Goal: Task Accomplishment & Management: Manage account settings

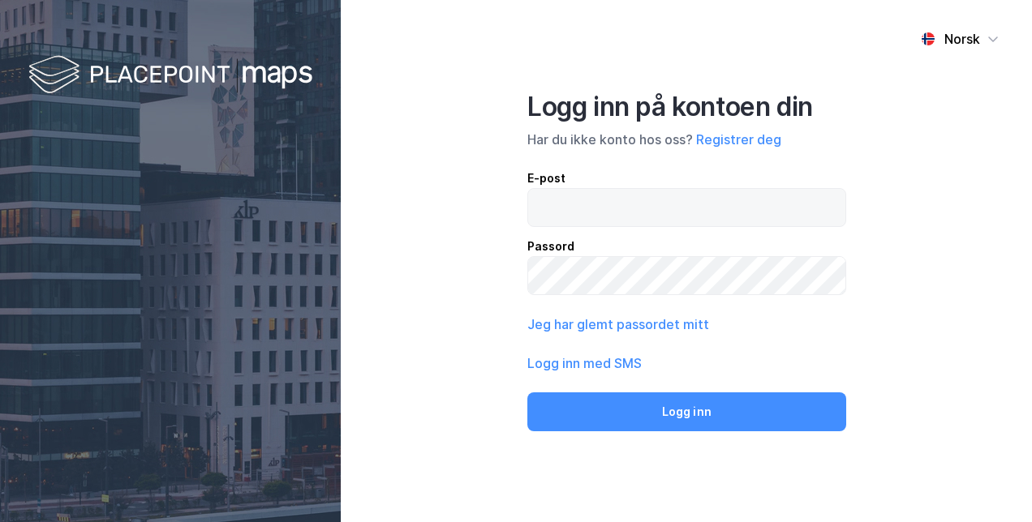
drag, startPoint x: 659, startPoint y: 201, endPoint x: 654, endPoint y: 193, distance: 9.5
click at [660, 201] on input "email" at bounding box center [686, 207] width 317 height 37
type input "[EMAIL_ADDRESS][DOMAIN_NAME]"
click at [620, 361] on button "Logg inn med SMS" at bounding box center [584, 363] width 114 height 19
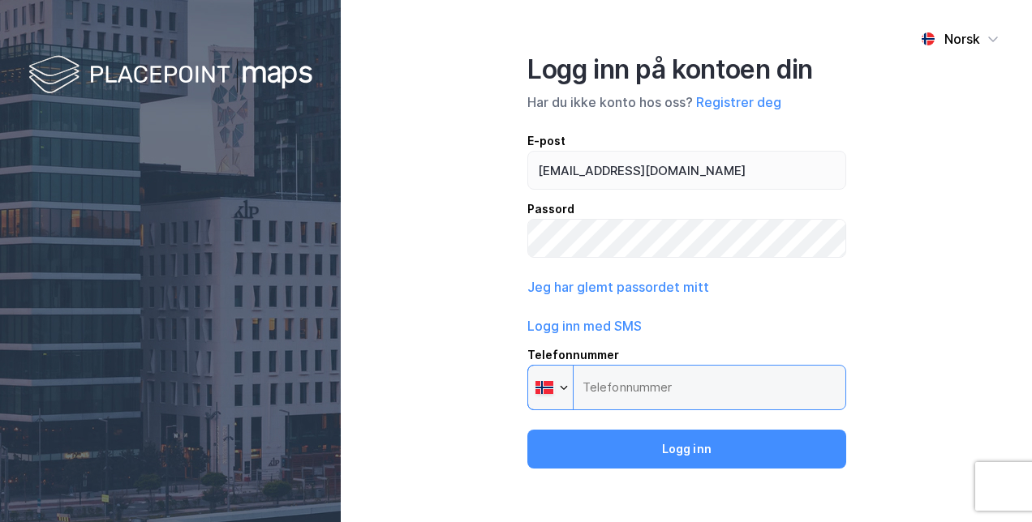
click at [639, 383] on input "Telefonnummer Phone" at bounding box center [686, 387] width 319 height 45
click at [642, 382] on input "Telefonnummer Phone" at bounding box center [686, 387] width 319 height 45
drag, startPoint x: 634, startPoint y: 381, endPoint x: 633, endPoint y: 401, distance: 19.5
click at [633, 397] on input "Telefonnummer Phone" at bounding box center [686, 387] width 319 height 45
click at [633, 401] on input "Telefonnummer Phone" at bounding box center [686, 387] width 319 height 45
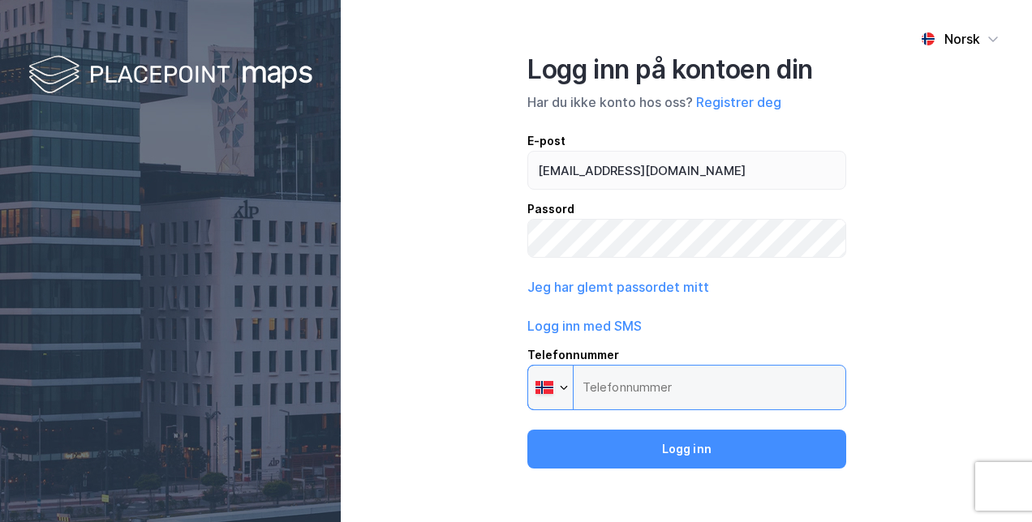
click at [633, 397] on input "Telefonnummer Phone" at bounding box center [686, 387] width 319 height 45
click at [644, 394] on input "Telefonnummer Phone" at bounding box center [686, 387] width 319 height 45
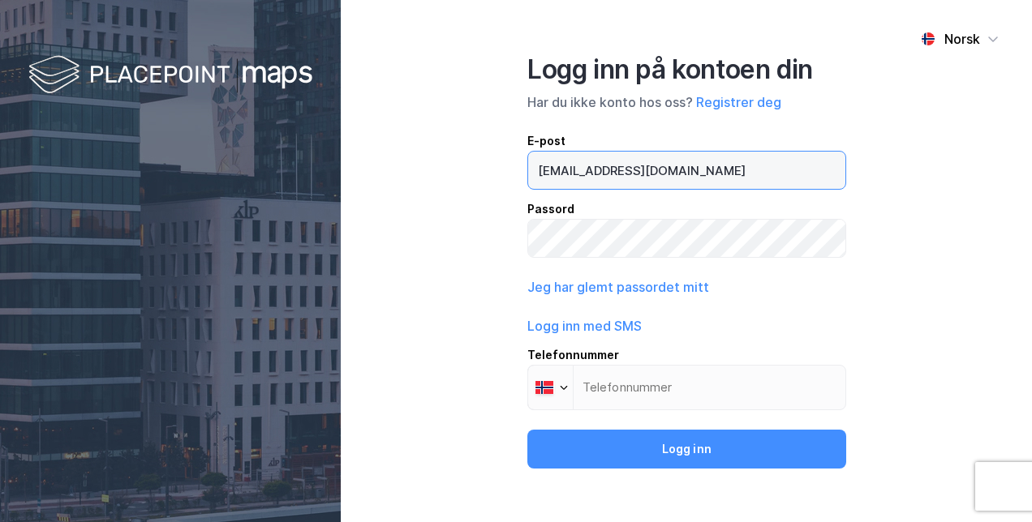
click at [649, 172] on input "[EMAIL_ADDRESS][DOMAIN_NAME]" at bounding box center [686, 170] width 317 height 37
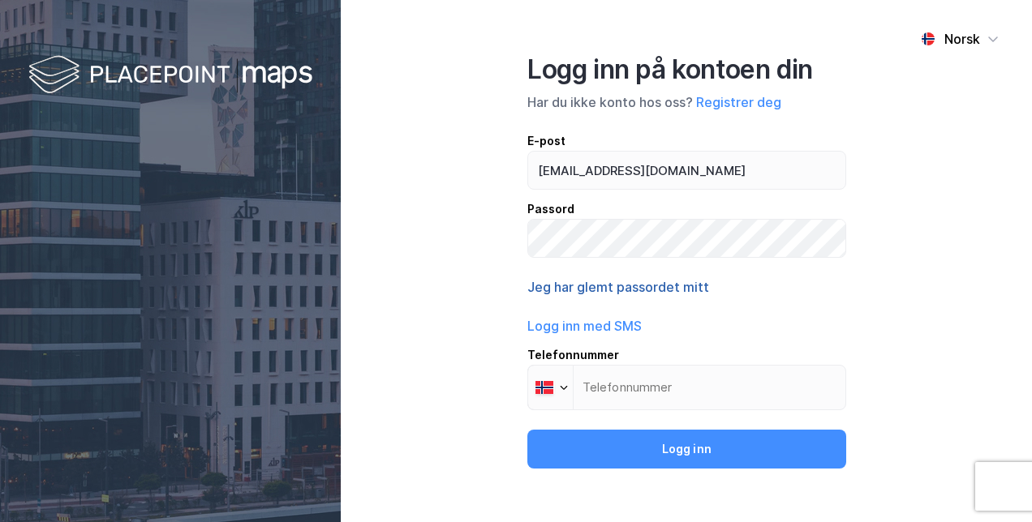
click at [617, 290] on button "Jeg har glemt passordet mitt" at bounding box center [618, 286] width 182 height 19
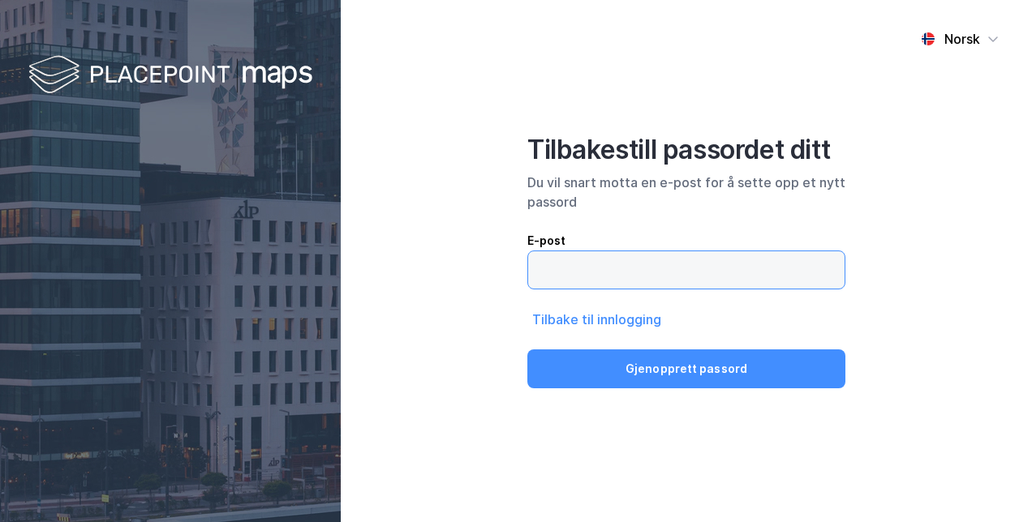
click at [613, 274] on input "email" at bounding box center [686, 269] width 316 height 37
paste input "[EMAIL_ADDRESS][DOMAIN_NAME]"
type input "[EMAIL_ADDRESS][DOMAIN_NAME]"
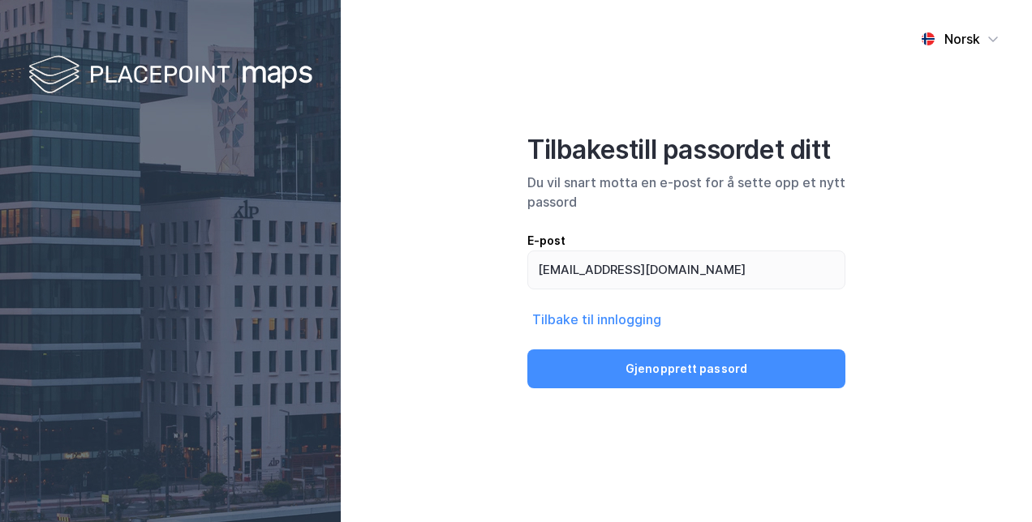
click at [907, 196] on div "Norsk Tilbakestill passordet ditt Du vil snart motta en e-post for å sette opp …" at bounding box center [686, 261] width 691 height 522
click at [704, 350] on button "Gjenopprett passord" at bounding box center [686, 369] width 318 height 39
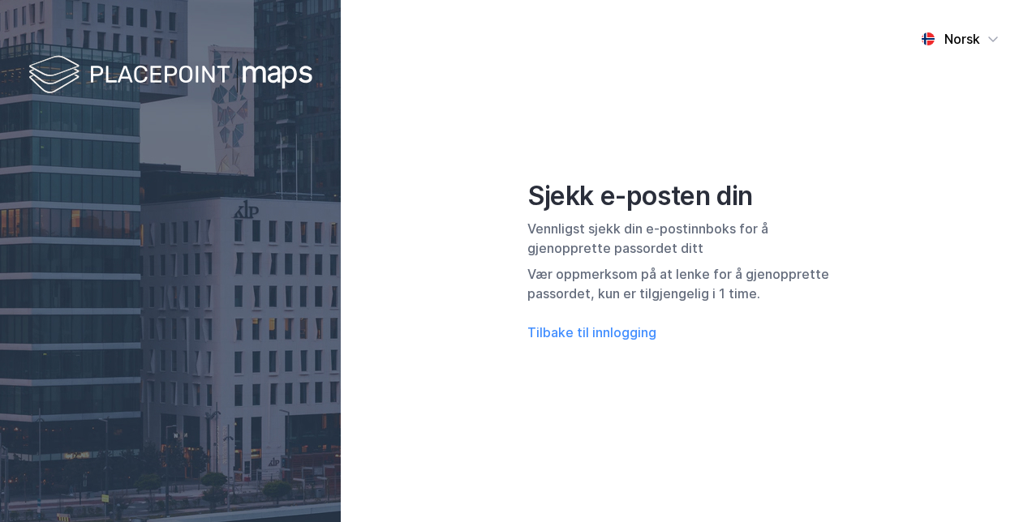
drag, startPoint x: 704, startPoint y: 349, endPoint x: 616, endPoint y: 407, distance: 105.3
click at [615, 410] on div "Norsk Sjekk e-posten din Vennligst sjekk din e-postinnboks for å gjenopprette p…" at bounding box center [686, 261] width 691 height 522
click at [613, 333] on button "Tilbake til innlogging" at bounding box center [591, 332] width 129 height 19
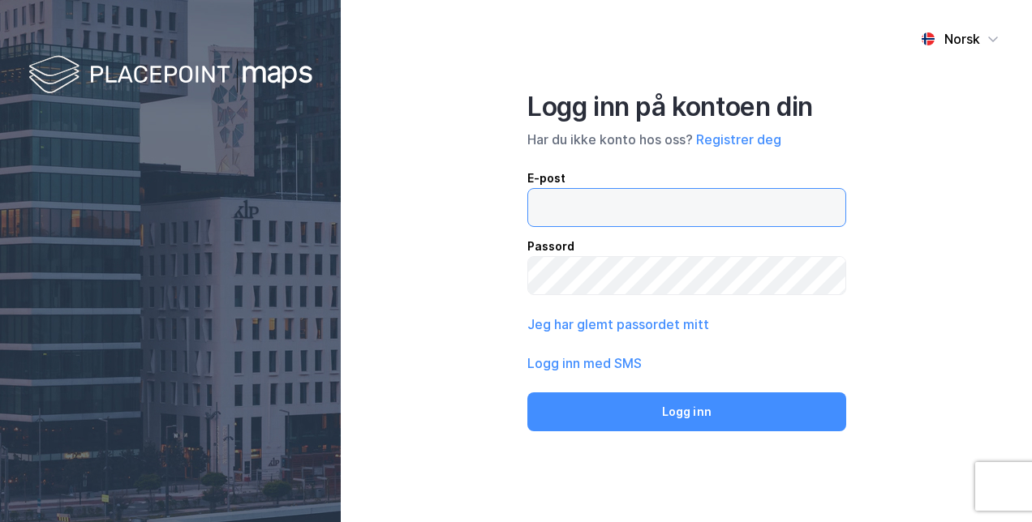
click at [642, 216] on input "email" at bounding box center [686, 207] width 317 height 37
drag, startPoint x: 732, startPoint y: 195, endPoint x: 747, endPoint y: 200, distance: 16.2
click at [733, 195] on input "email" at bounding box center [686, 207] width 317 height 37
click at [952, 369] on div "Norsk Logg inn på kontoen din Har du ikke konto hos oss? Registrer deg E-post P…" at bounding box center [686, 261] width 691 height 522
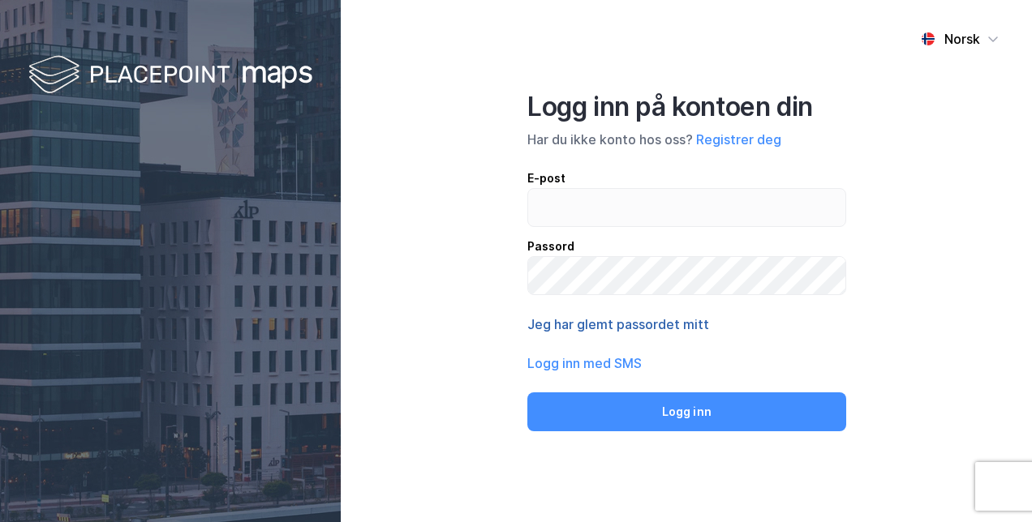
click at [600, 333] on button "Jeg har glemt passordet mitt" at bounding box center [618, 324] width 182 height 19
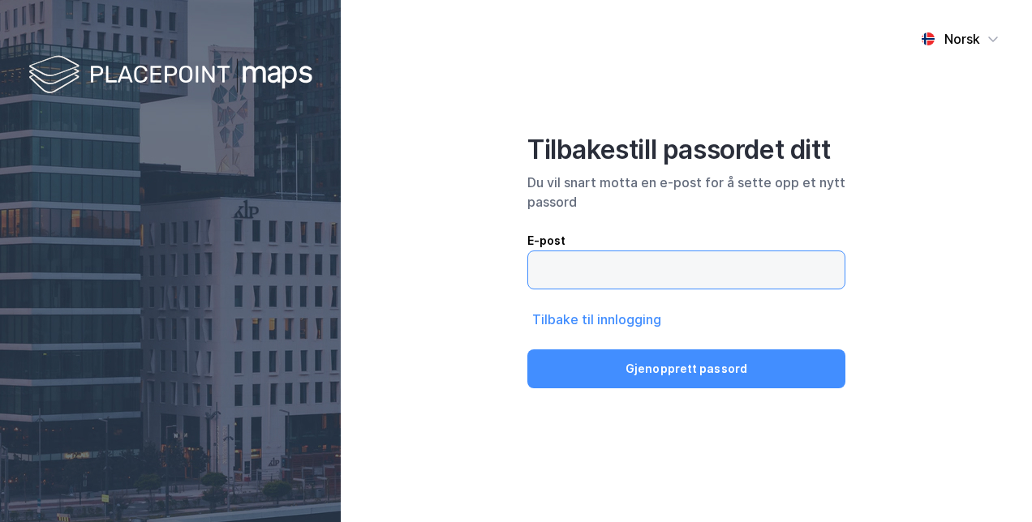
click at [632, 264] on input "email" at bounding box center [686, 269] width 316 height 37
type input "[PERSON_NAME][EMAIL_ADDRESS][DOMAIN_NAME]"
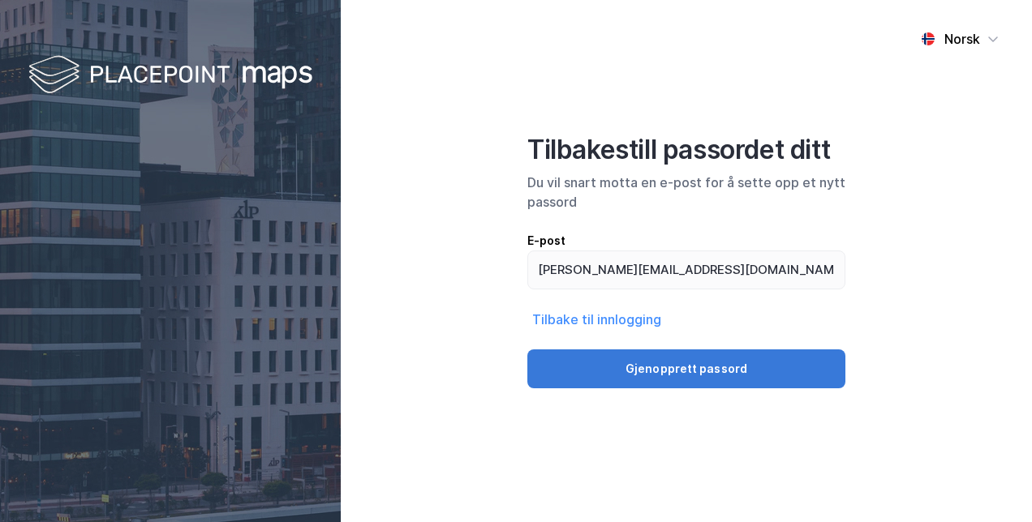
click at [667, 362] on button "Gjenopprett passord" at bounding box center [686, 369] width 318 height 39
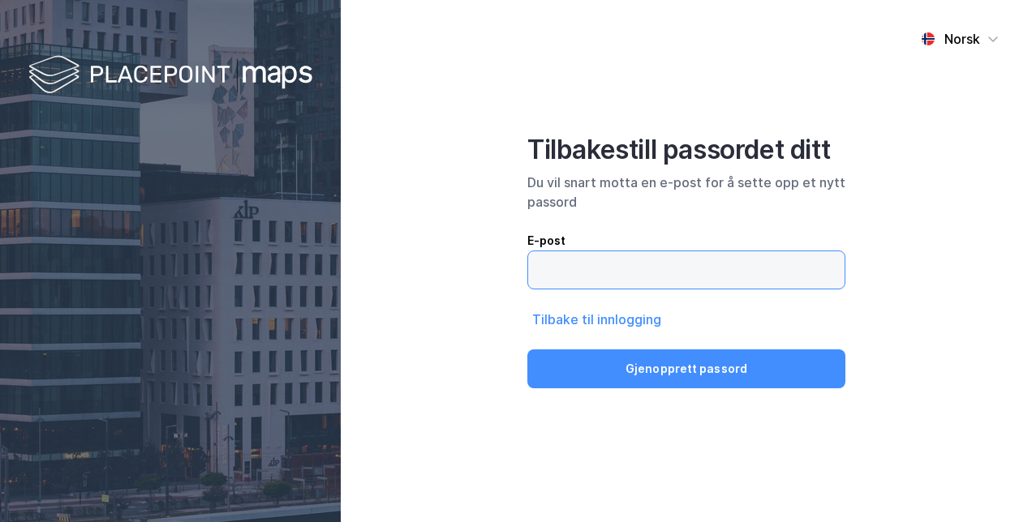
click at [699, 272] on input "email" at bounding box center [686, 269] width 316 height 37
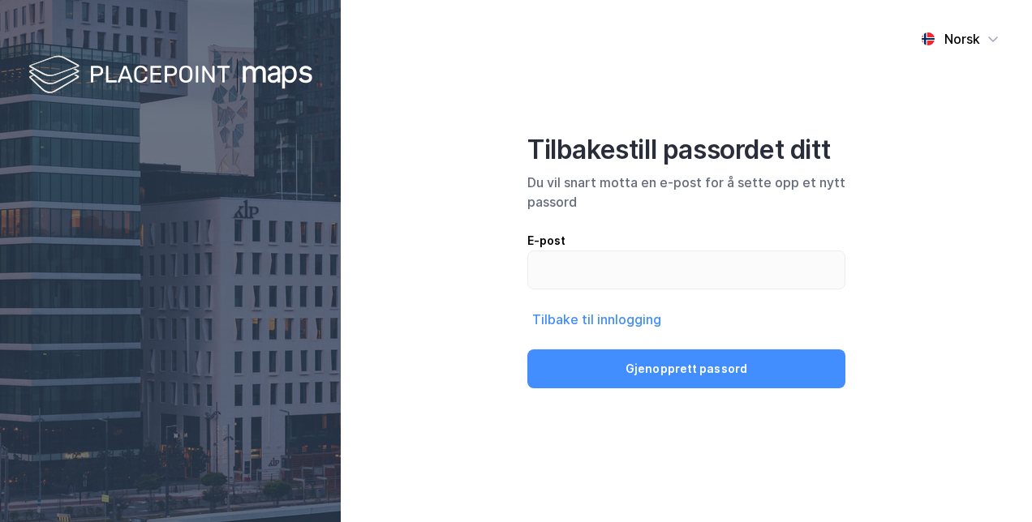
click at [942, 258] on div "Norsk Tilbakestill passordet ditt Du vil snart motta en e-post for å sette opp …" at bounding box center [686, 261] width 691 height 522
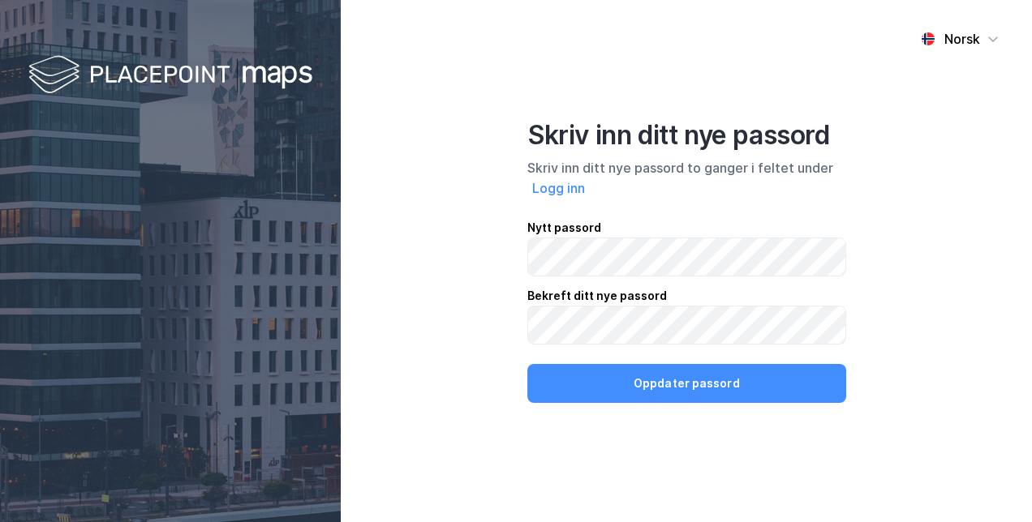
drag, startPoint x: 878, startPoint y: 321, endPoint x: 818, endPoint y: 294, distance: 66.8
click at [876, 320] on div "Norsk Skriv inn ditt nye passord Skriv inn ditt nye passord to ganger i feltet …" at bounding box center [686, 261] width 691 height 522
click button "Oppdater passord" at bounding box center [686, 383] width 319 height 39
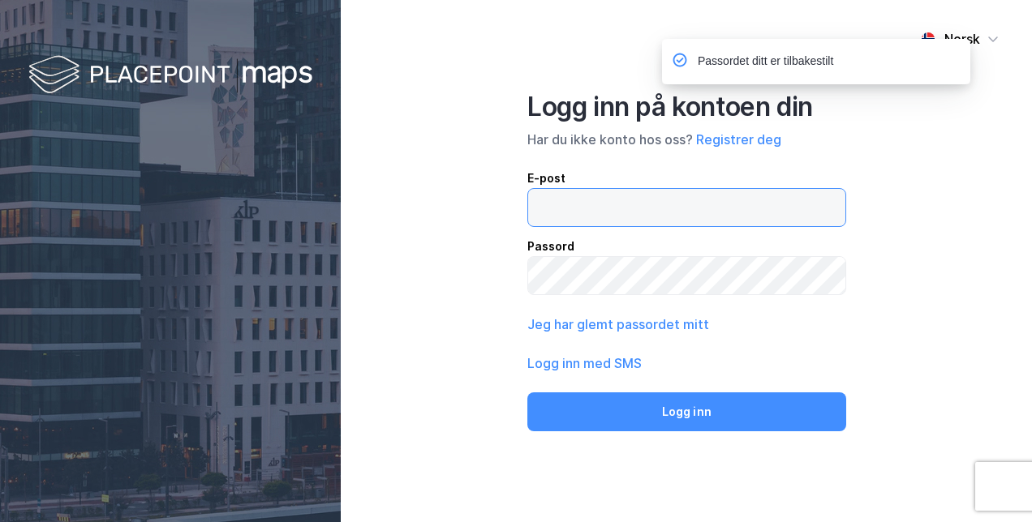
click at [667, 193] on input "email" at bounding box center [686, 207] width 317 height 37
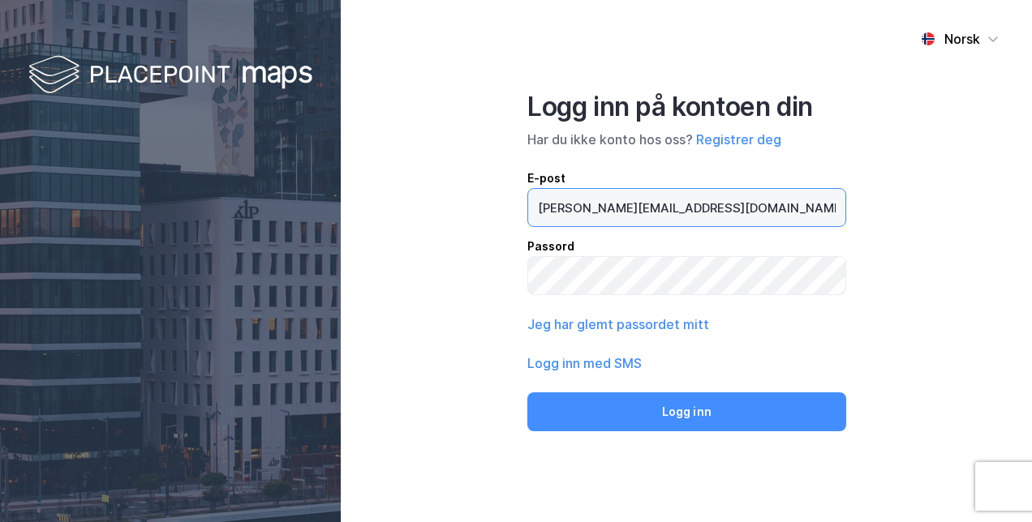
type input "[PERSON_NAME][EMAIL_ADDRESS][DOMAIN_NAME]"
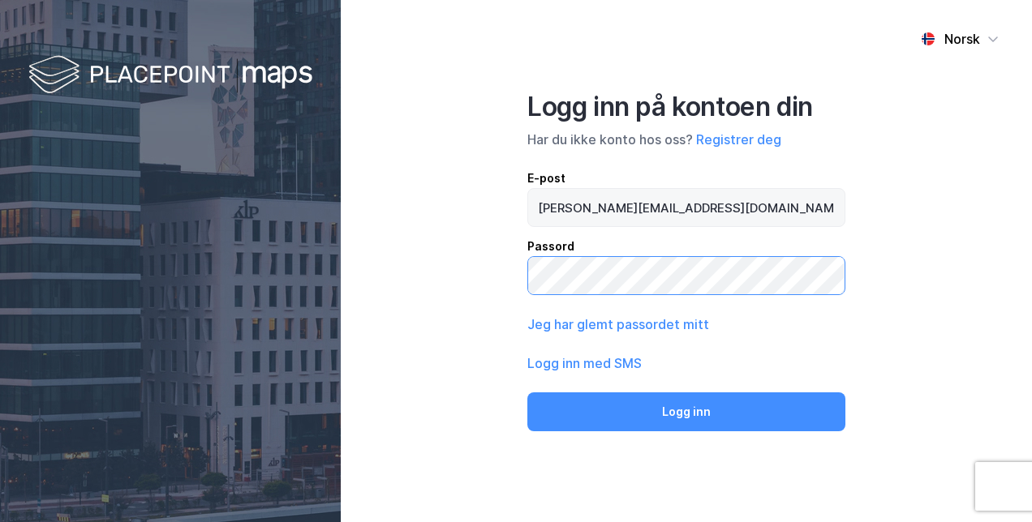
click at [527, 393] on button "Logg inn" at bounding box center [686, 412] width 318 height 39
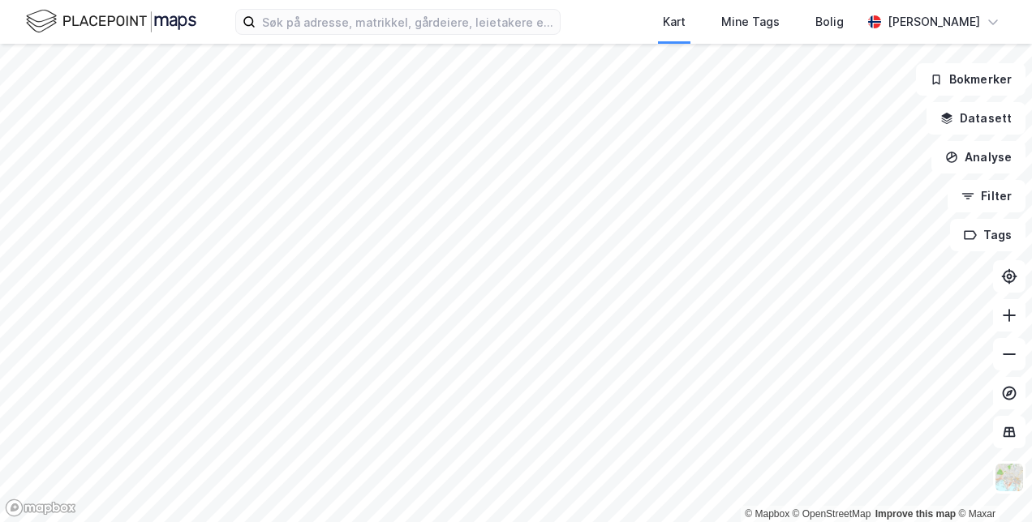
click at [483, 522] on html "Kart Mine Tags Bolig Martin Broli © Mapbox © OpenStreetMap Improve this map © M…" at bounding box center [516, 261] width 1032 height 522
